Goal: Information Seeking & Learning: Learn about a topic

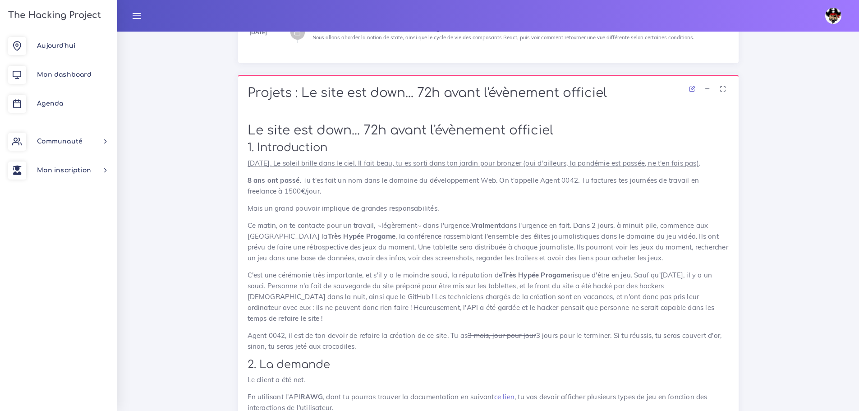
scroll to position [101, 0]
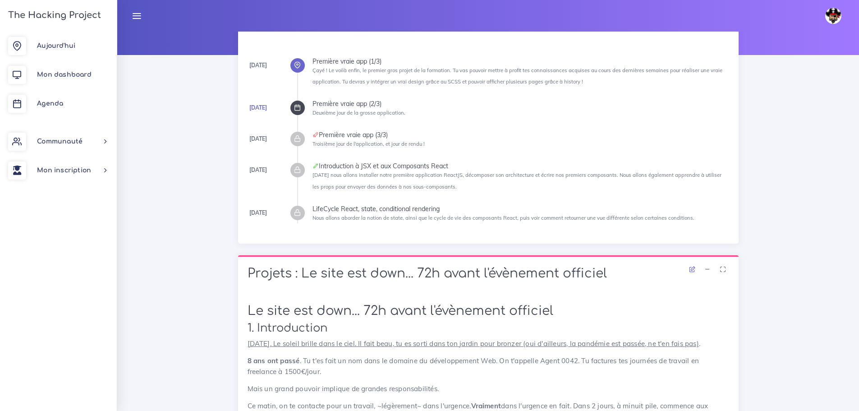
click at [300, 108] on icon at bounding box center [297, 107] width 7 height 7
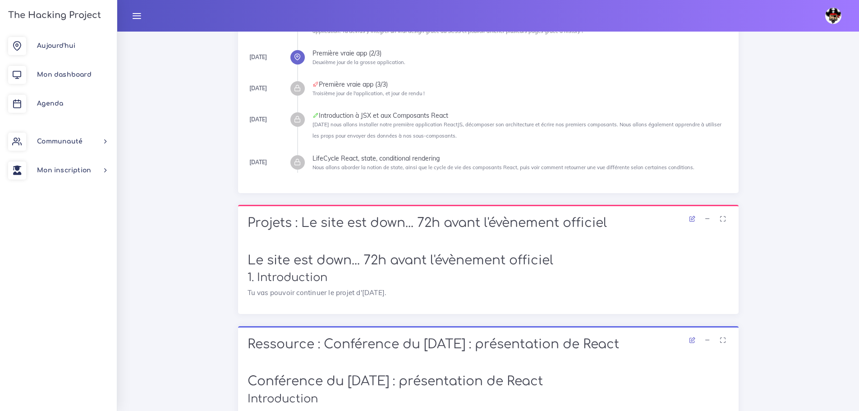
scroll to position [59, 0]
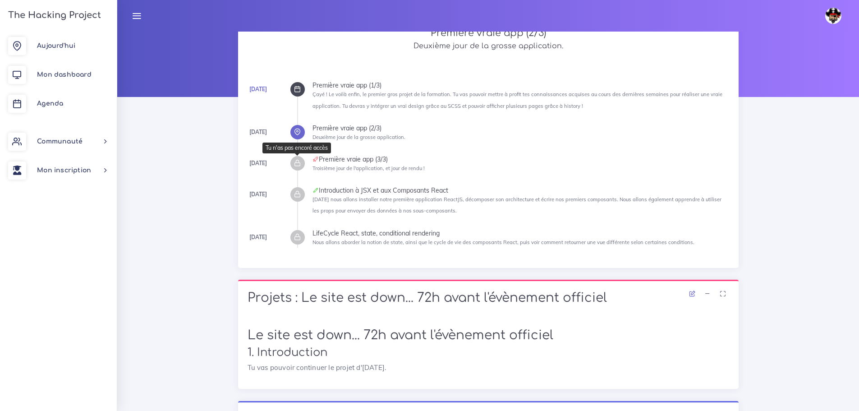
click at [298, 165] on icon at bounding box center [297, 163] width 7 height 7
click at [298, 92] on icon at bounding box center [297, 89] width 7 height 7
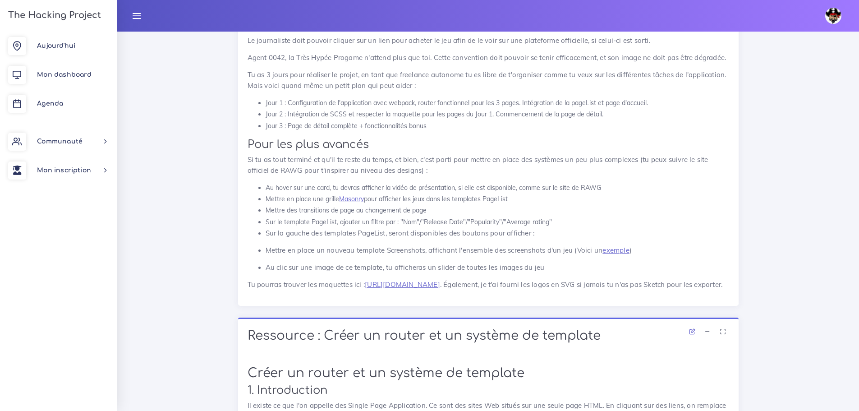
scroll to position [1882, 0]
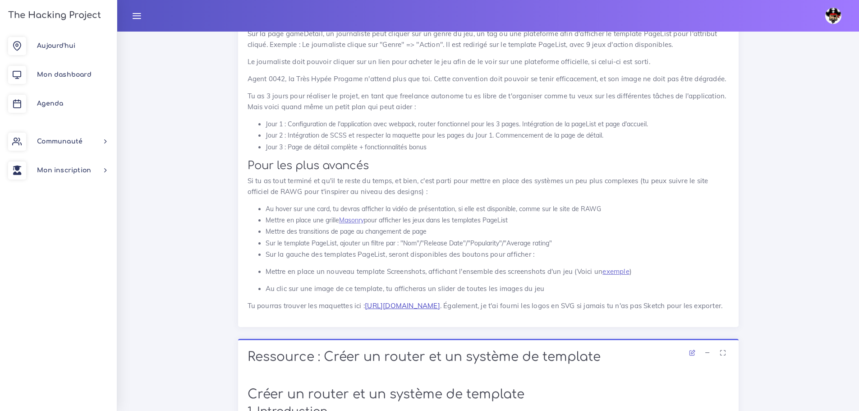
click at [407, 301] on link "[URL][DOMAIN_NAME]" at bounding box center [402, 305] width 75 height 9
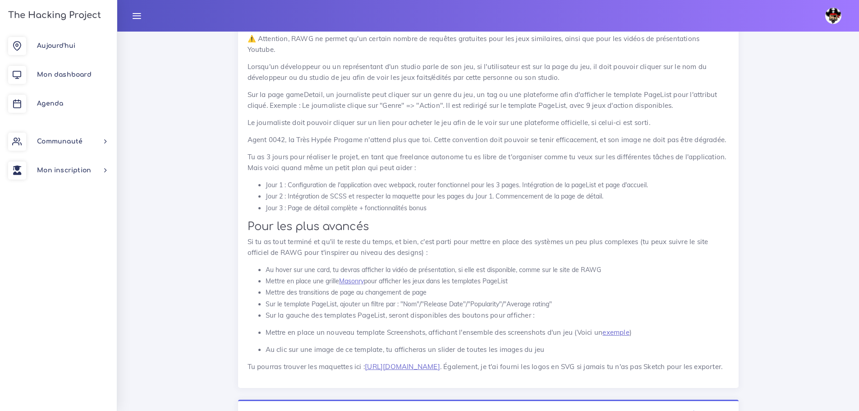
scroll to position [1837, 0]
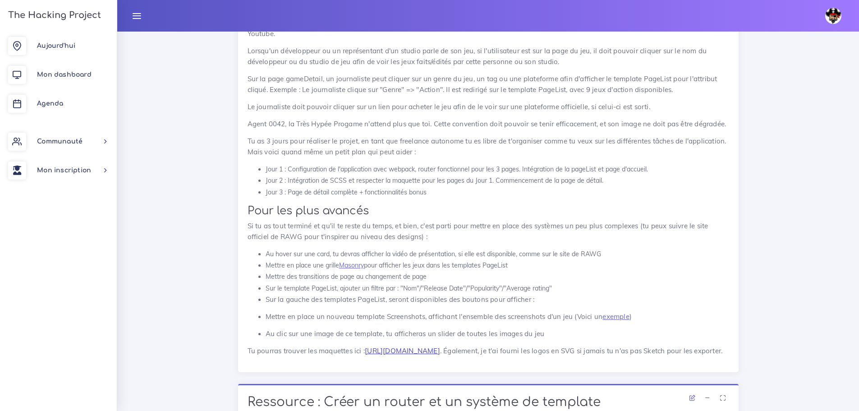
click at [433, 346] on link "[URL][DOMAIN_NAME]" at bounding box center [402, 350] width 75 height 9
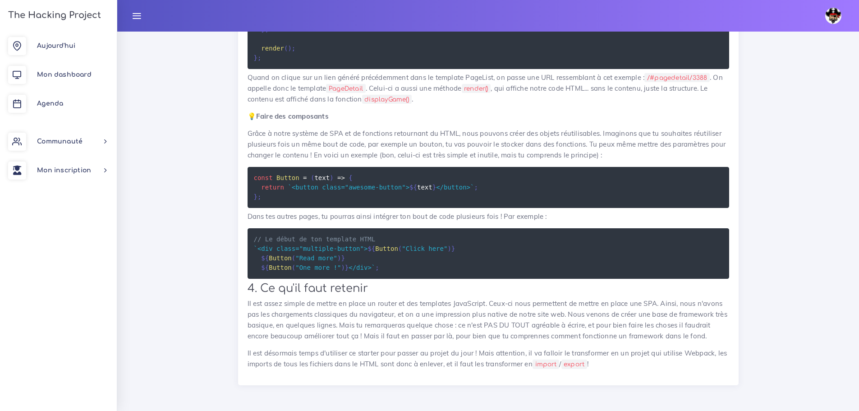
scroll to position [4542, 0]
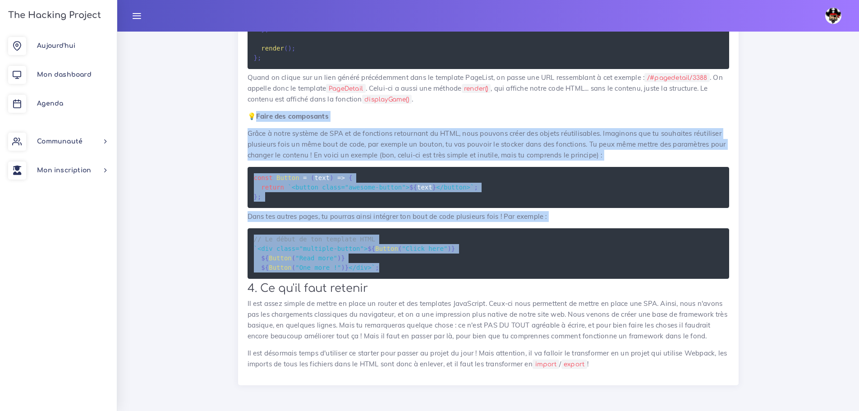
drag, startPoint x: 257, startPoint y: 140, endPoint x: 378, endPoint y: 313, distance: 211.7
click at [399, 269] on pre "// Le début de ton template HTML ` <div class="multiple-button"> ${ Button ( "C…" at bounding box center [487, 253] width 481 height 50
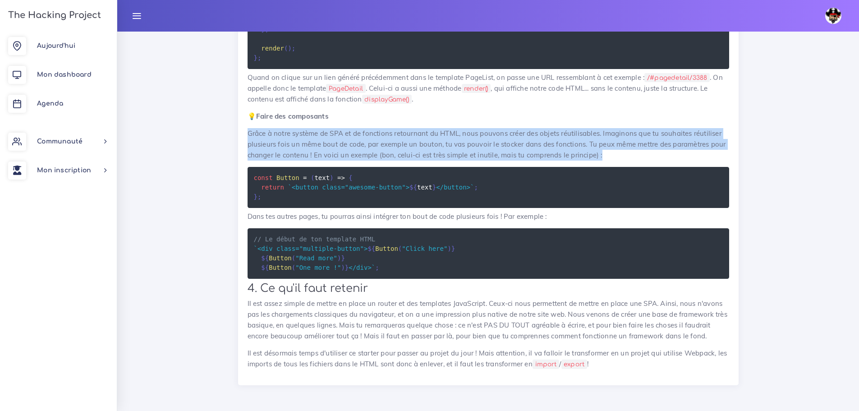
drag, startPoint x: 610, startPoint y: 183, endPoint x: 247, endPoint y: 158, distance: 364.2
click at [247, 158] on p "Grâce à notre système de SPA et de fonctions retournant du HTML, nous pouvons c…" at bounding box center [487, 144] width 481 height 32
copy p "Grâce à notre système de SPA et de fonctions retournant du HTML, nous pouvons c…"
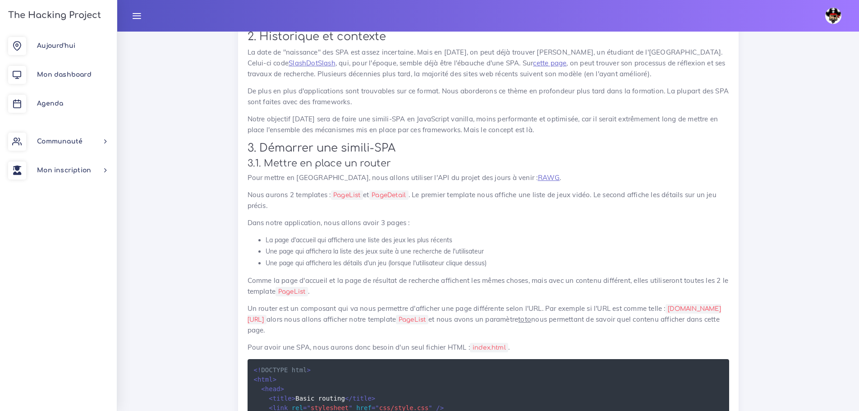
scroll to position [2378, 0]
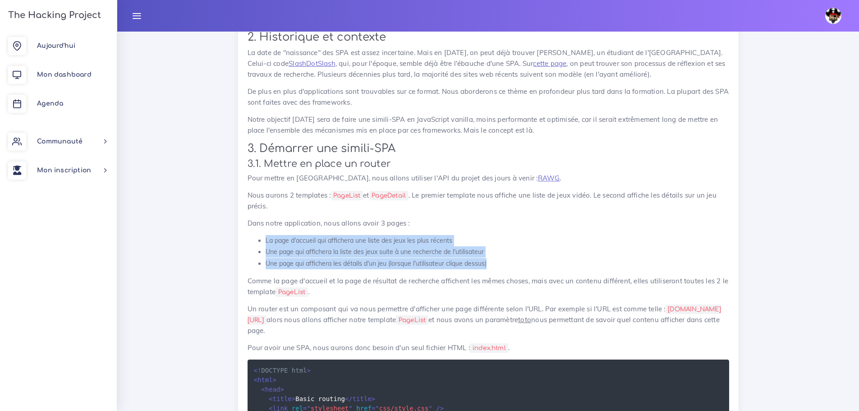
drag, startPoint x: 499, startPoint y: 263, endPoint x: 264, endPoint y: 238, distance: 236.7
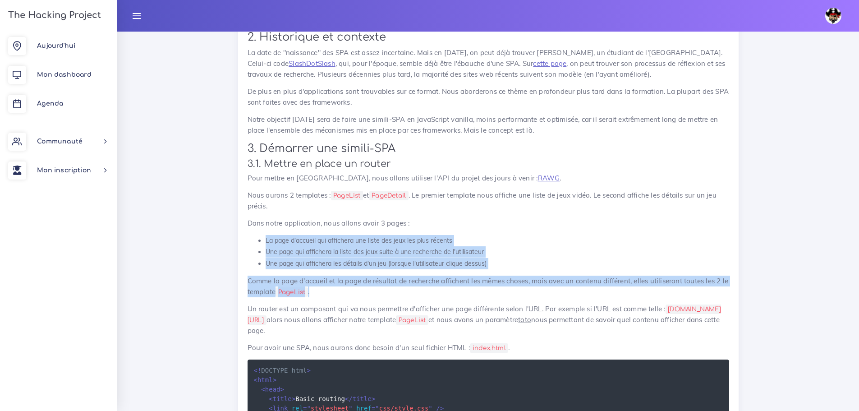
drag, startPoint x: 329, startPoint y: 289, endPoint x: 263, endPoint y: 238, distance: 82.6
copy div "La page d'accueil qui affichera une liste des jeux les plus récents Une page qu…"
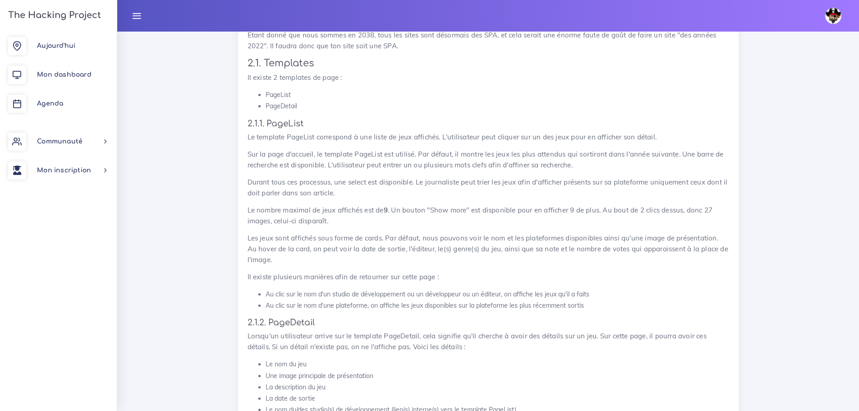
scroll to position [665, 0]
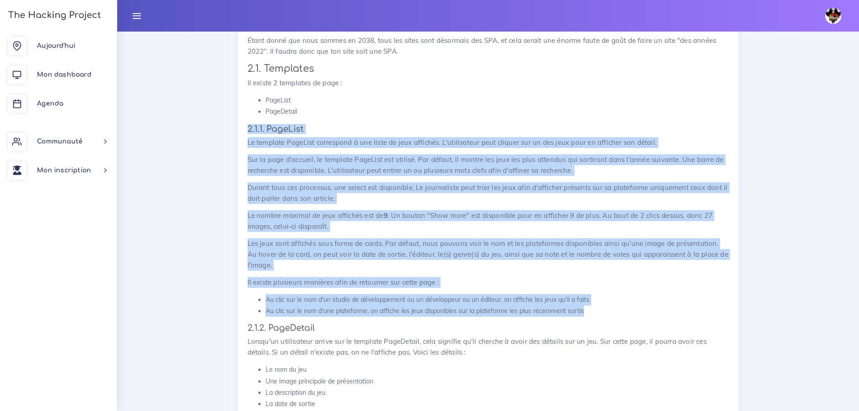
drag, startPoint x: 596, startPoint y: 300, endPoint x: 244, endPoint y: 116, distance: 396.6
copy div "2.1.1. PageList Le template PageList correspond à une liste de jeux affichés. L…"
click at [465, 192] on p "Durant tous ces processus, une select est disponible. Le journaliste peut trier…" at bounding box center [487, 193] width 481 height 22
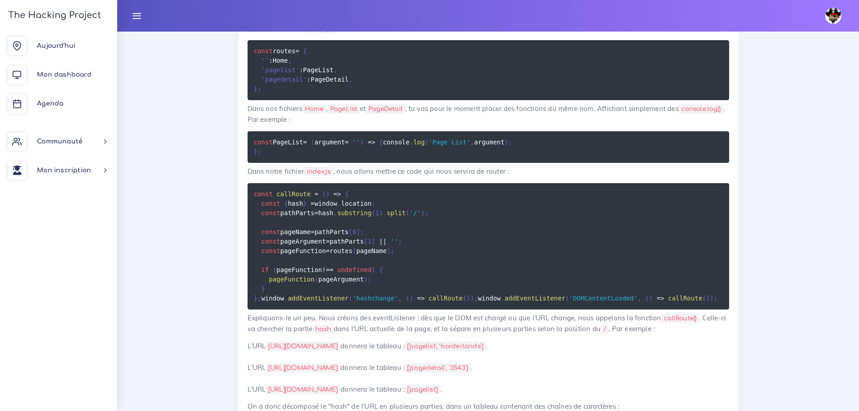
scroll to position [2964, 0]
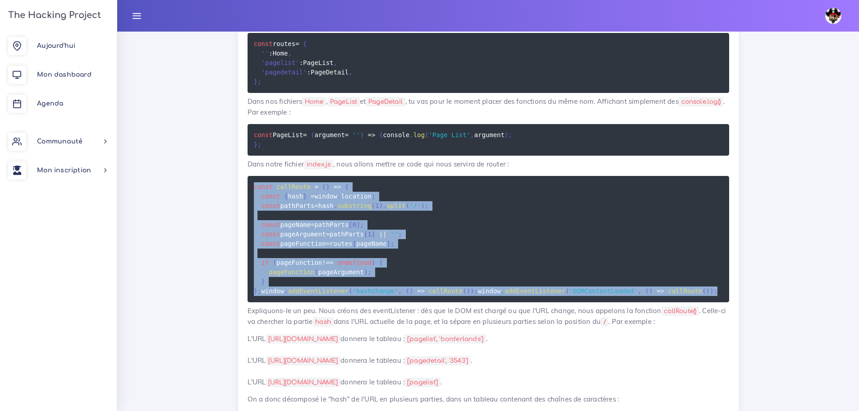
drag, startPoint x: 478, startPoint y: 331, endPoint x: 250, endPoint y: 191, distance: 267.7
click at [250, 191] on pre "const callRoute = ( ) => { const { hash } = window . location ; const pathParts…" at bounding box center [487, 239] width 481 height 126
copy code "const callRoute = ( ) => { const { hash } = window . location ; const pathParts…"
drag, startPoint x: 182, startPoint y: 240, endPoint x: 196, endPoint y: 238, distance: 13.7
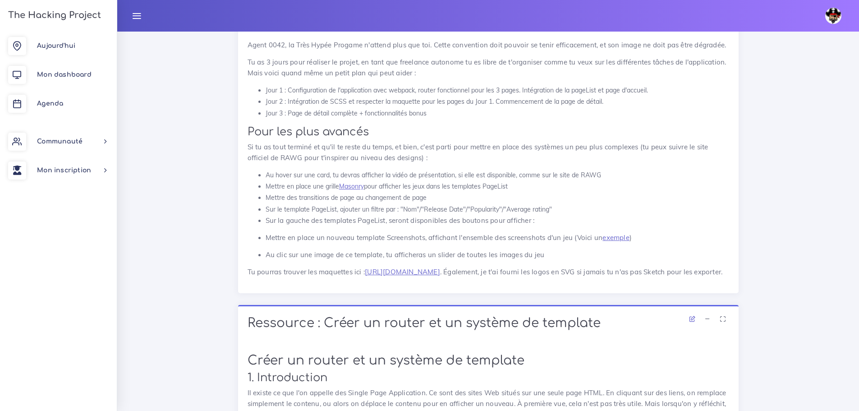
scroll to position [1837, 0]
